Goal: Find specific page/section: Find specific page/section

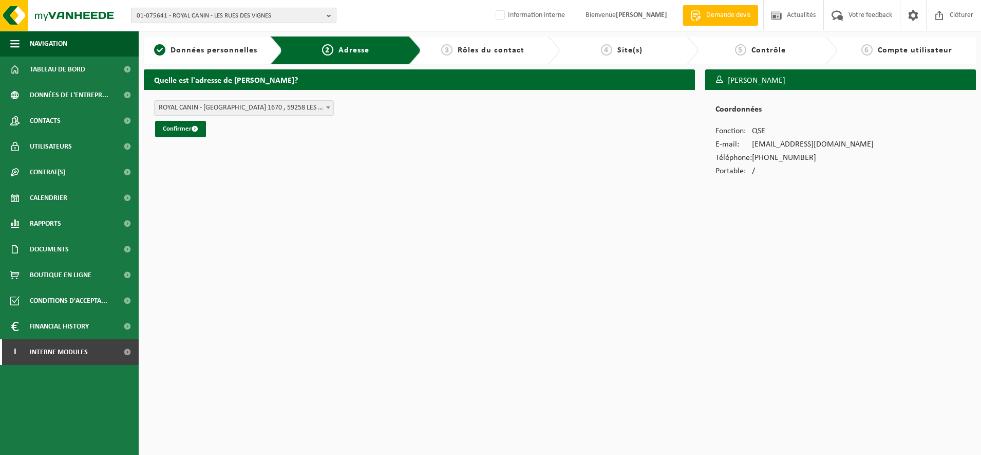
click at [233, 17] on span "01-075641 - ROYAL CANIN - LES RUES DES VIGNES" at bounding box center [230, 15] width 186 height 15
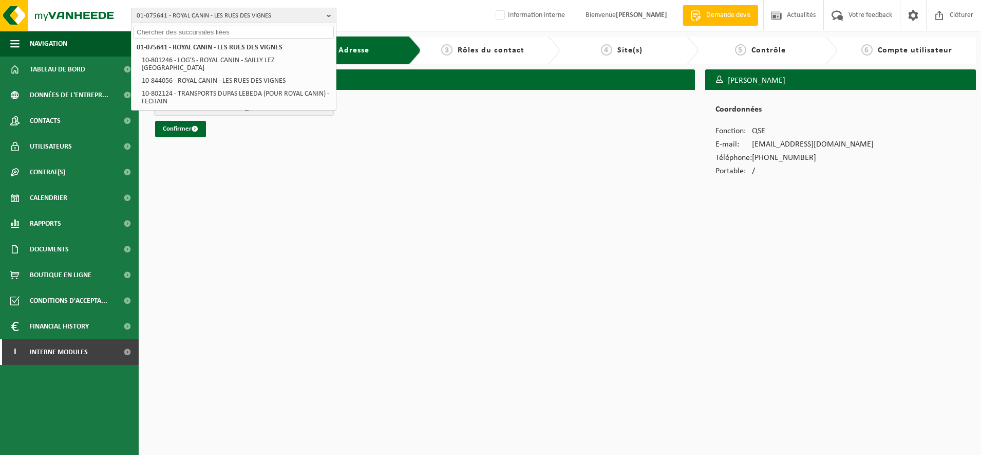
click at [180, 34] on input "text" at bounding box center [234, 32] width 200 height 13
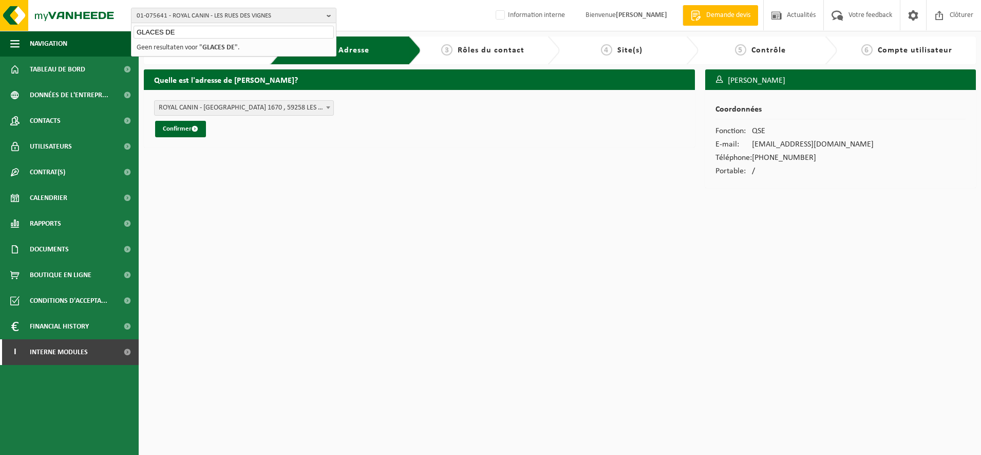
drag, startPoint x: 184, startPoint y: 35, endPoint x: 126, endPoint y: 29, distance: 57.9
click at [126, 29] on div "01-075641 - ROYAL CANIN - LES RUES DES VIGNES GLACES DE 01-075641 - ROYAL CANIN…" at bounding box center [490, 15] width 981 height 31
click at [175, 11] on span "01-075641 - ROYAL CANIN - LES RUES DES VIGNES" at bounding box center [230, 15] width 186 height 15
click at [178, 31] on input "text" at bounding box center [234, 32] width 200 height 13
click at [233, 26] on input "LES GLACE" at bounding box center [234, 32] width 200 height 13
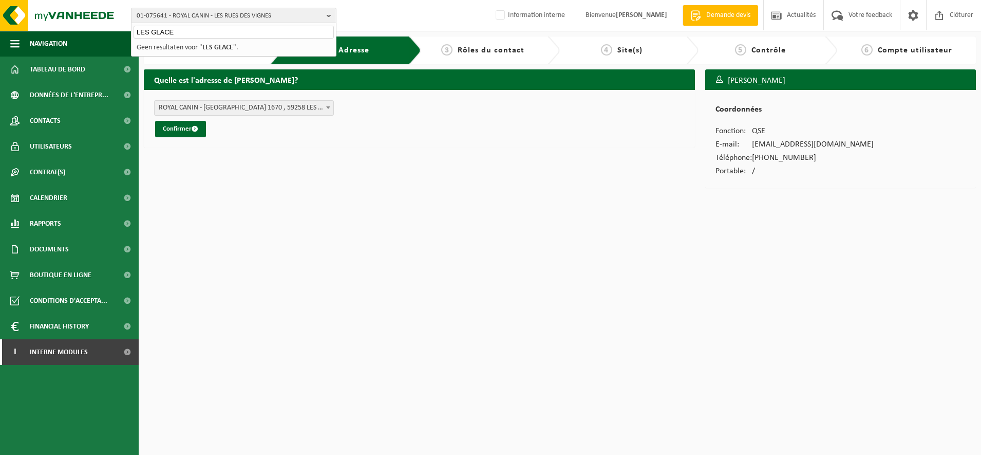
click at [398, 15] on div "01-075641 - ROYAL CANIN - LES RUES DES VIGNES LES GLACE 01-075641 - ROYAL CANIN…" at bounding box center [490, 15] width 981 height 31
click at [167, 17] on span "01-075641 - ROYAL CANIN - LES RUES DES VIGNES" at bounding box center [230, 15] width 186 height 15
type input "10-985458"
click at [178, 49] on strong "10-985458 - GLACES DE MARC - LESTREM" at bounding box center [197, 47] width 120 height 9
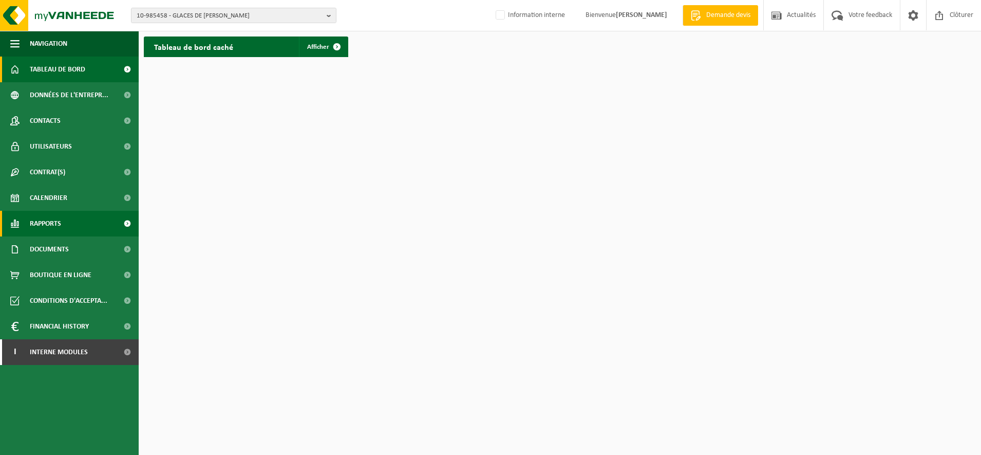
click at [53, 216] on span "Rapports" at bounding box center [45, 224] width 31 height 26
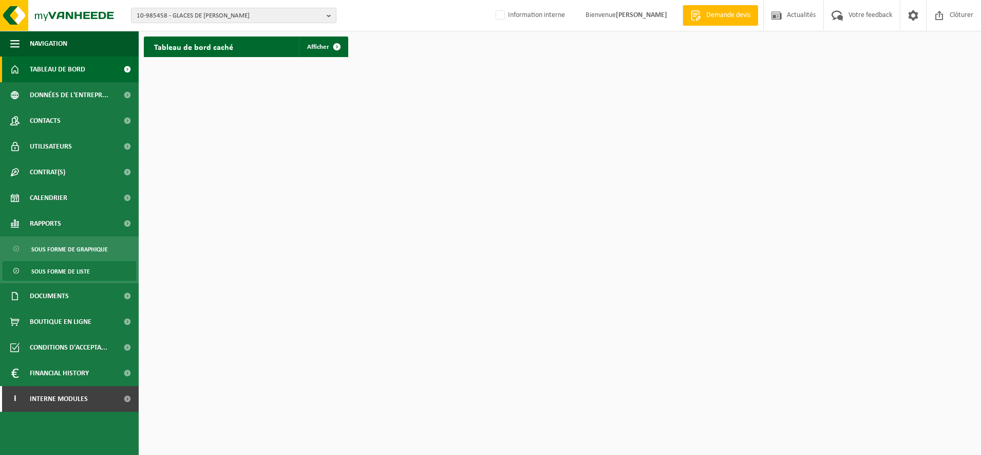
click at [60, 272] on span "Sous forme de liste" at bounding box center [60, 271] width 59 height 20
